Goal: Transaction & Acquisition: Download file/media

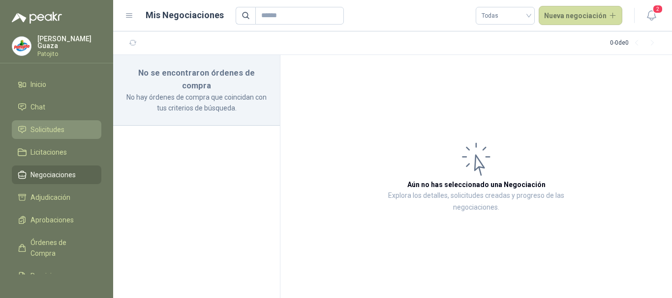
click at [37, 135] on span "Solicitudes" at bounding box center [47, 129] width 34 height 11
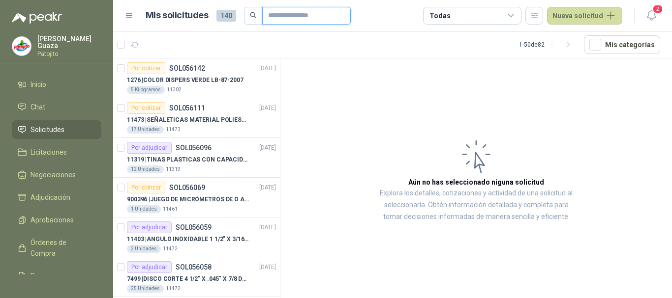
click at [305, 13] on input "text" at bounding box center [302, 15] width 69 height 17
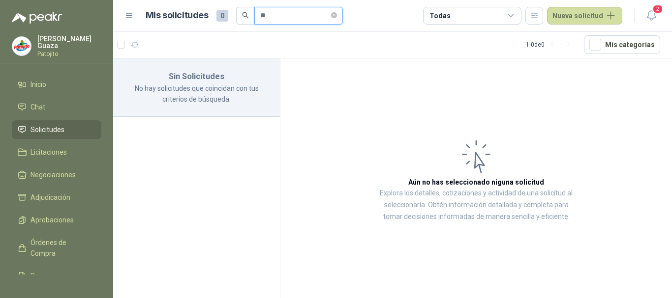
type input "*"
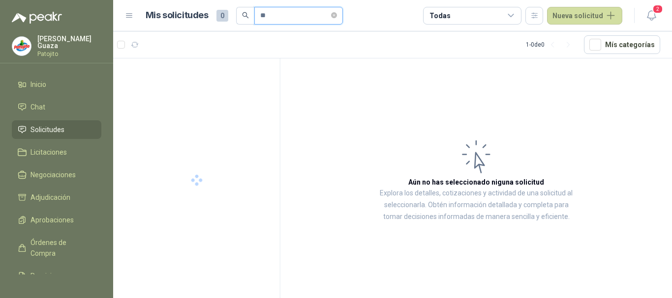
type input "*"
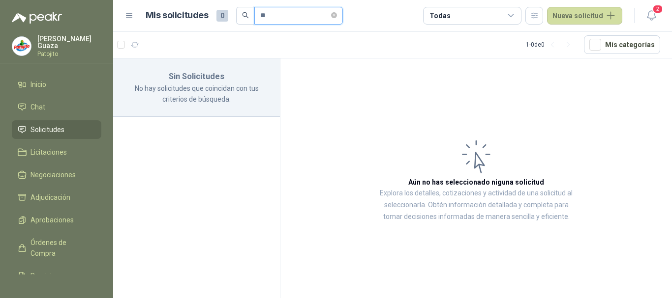
type input "*"
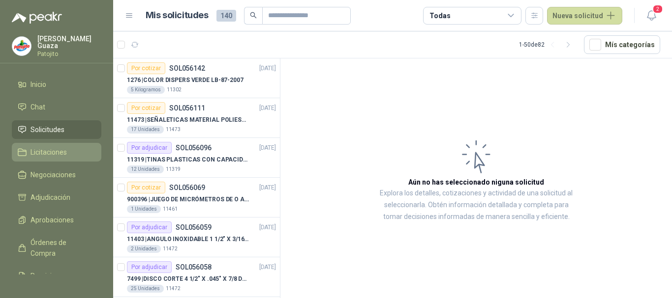
click at [42, 145] on link "Licitaciones" at bounding box center [56, 152] width 89 height 19
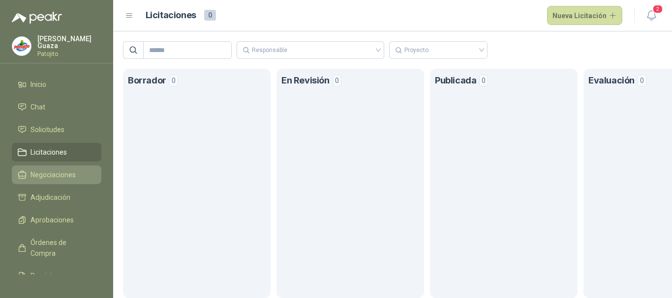
click at [64, 178] on span "Negociaciones" at bounding box center [52, 175] width 45 height 11
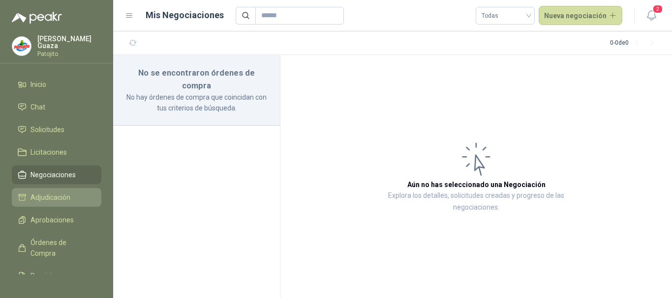
click at [64, 198] on span "Adjudicación" at bounding box center [50, 197] width 40 height 11
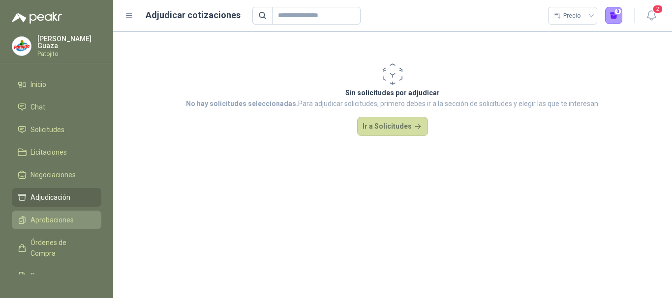
click at [55, 214] on link "Aprobaciones" at bounding box center [56, 220] width 89 height 19
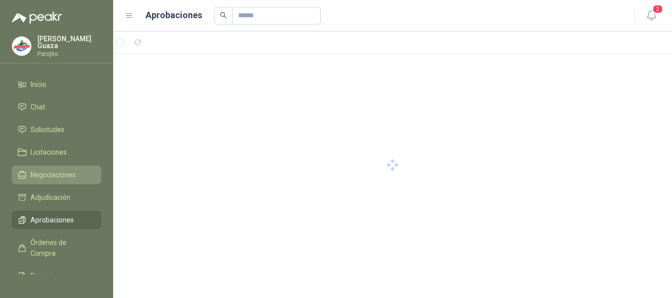
scroll to position [49, 0]
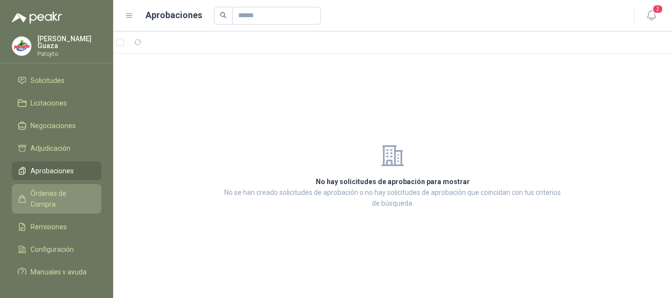
click at [63, 197] on span "Órdenes de Compra" at bounding box center [60, 199] width 61 height 22
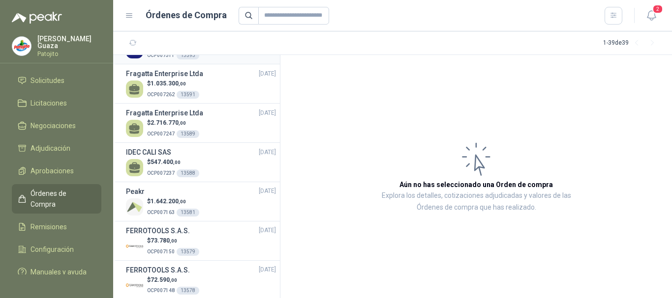
scroll to position [246, 0]
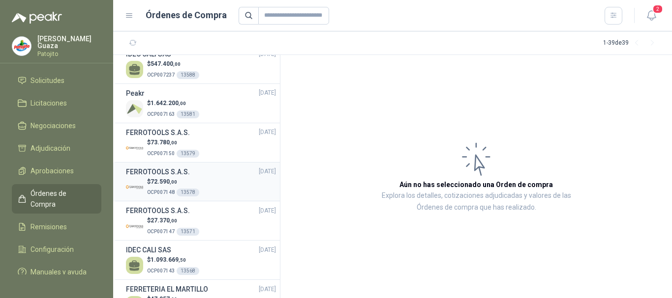
click at [133, 170] on h3 "FERROTOOLS S.A.S." at bounding box center [158, 172] width 64 height 11
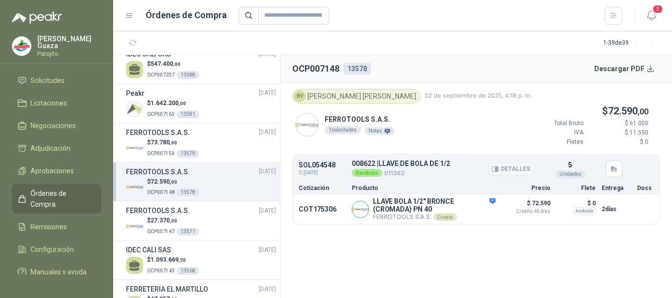
click at [502, 170] on button "Detalles" at bounding box center [511, 169] width 46 height 13
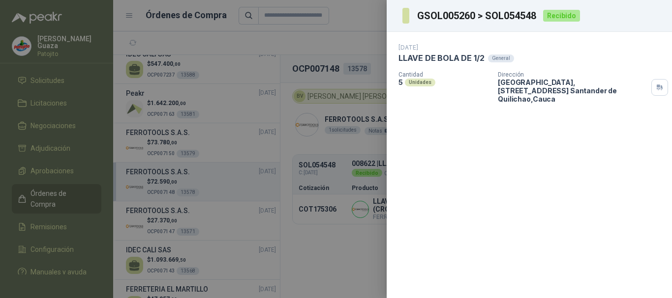
click at [366, 41] on div at bounding box center [336, 149] width 672 height 298
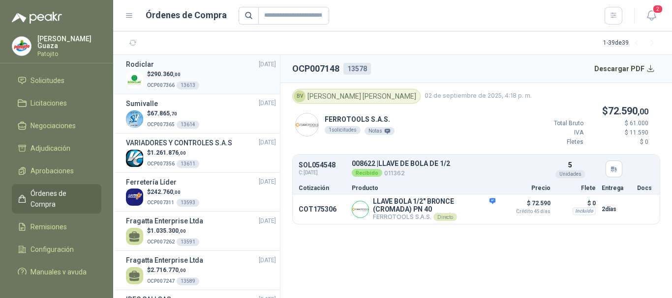
click at [168, 77] on span "290.360 ,00" at bounding box center [165, 74] width 30 height 7
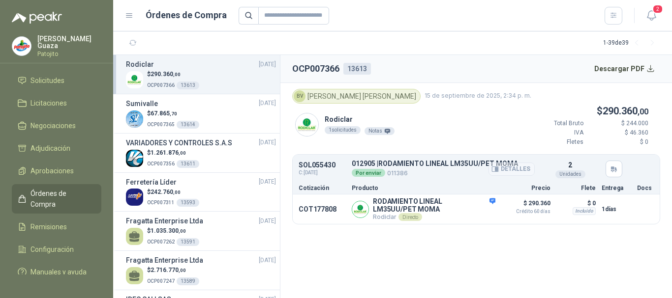
click at [509, 167] on button "Detalles" at bounding box center [511, 169] width 46 height 13
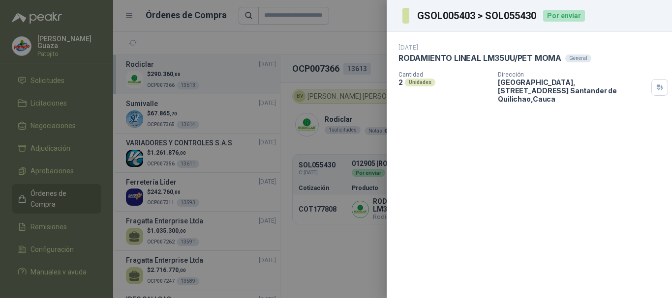
click at [302, 134] on div at bounding box center [336, 149] width 672 height 298
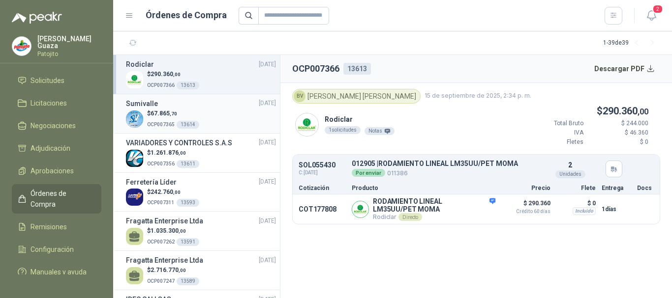
click at [147, 103] on h3 "Sumivalle" at bounding box center [142, 103] width 32 height 11
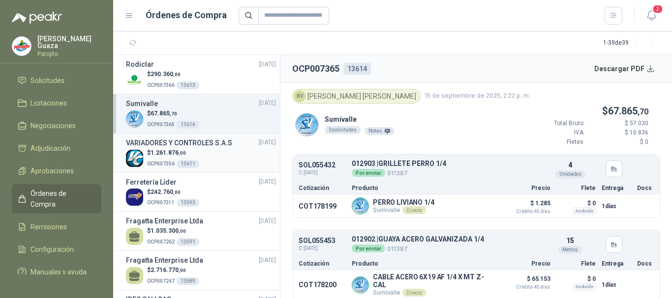
click at [179, 141] on h3 "VARIADORES Y CONTROLES S.A.S" at bounding box center [179, 143] width 106 height 11
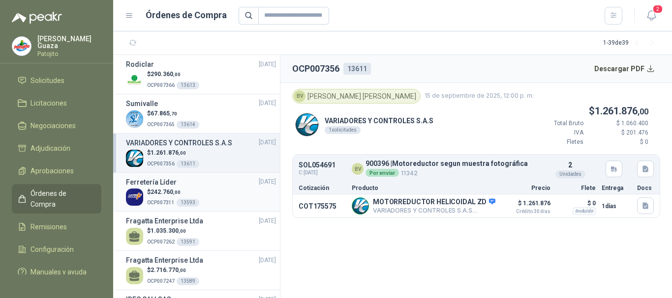
click at [164, 184] on h3 "Ferretería Líder" at bounding box center [151, 182] width 51 height 11
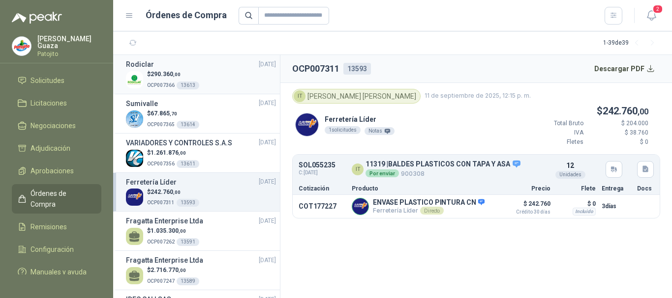
click at [167, 71] on span "290.360 ,00" at bounding box center [165, 74] width 30 height 7
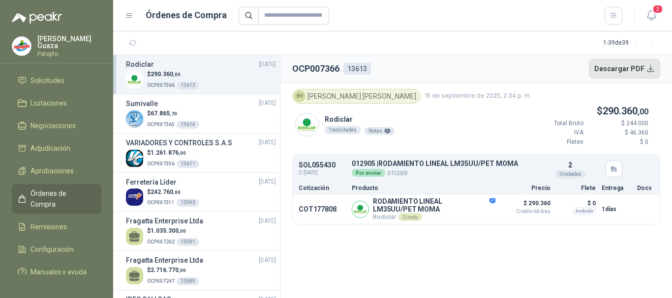
click at [645, 63] on button "Descargar PDF" at bounding box center [625, 69] width 72 height 20
click at [166, 113] on span "67.865 ,70" at bounding box center [163, 113] width 27 height 7
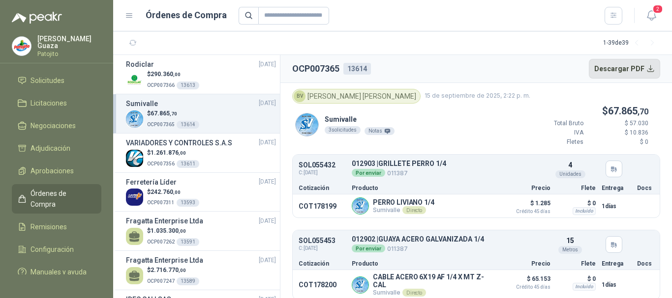
click at [650, 64] on button "Descargar PDF" at bounding box center [625, 69] width 72 height 20
click at [66, 82] on li "Solicitudes" at bounding box center [57, 80] width 78 height 11
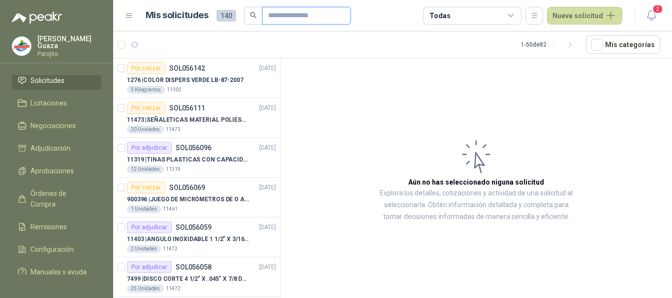
click at [304, 16] on input "text" at bounding box center [302, 15] width 69 height 17
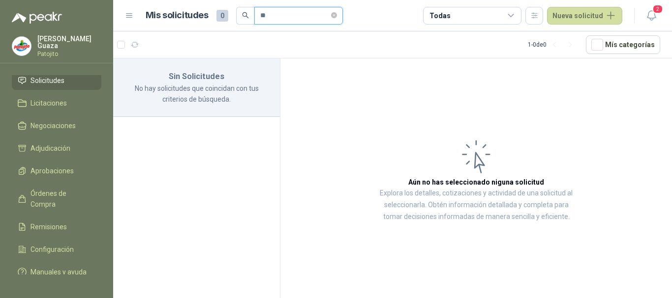
type input "*"
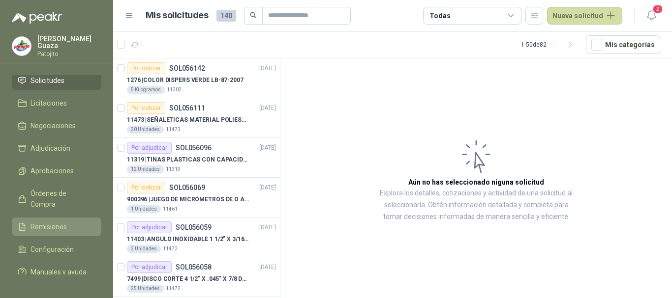
click at [54, 225] on span "Remisiones" at bounding box center [48, 227] width 36 height 11
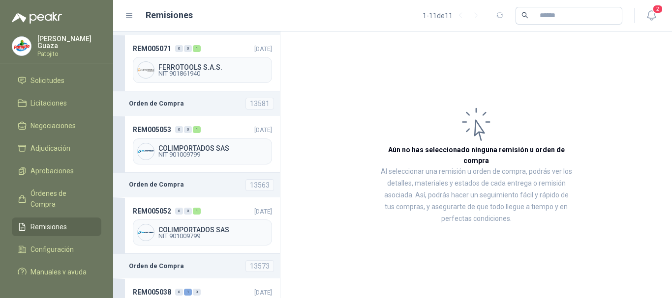
scroll to position [197, 0]
